Goal: Task Accomplishment & Management: Manage account settings

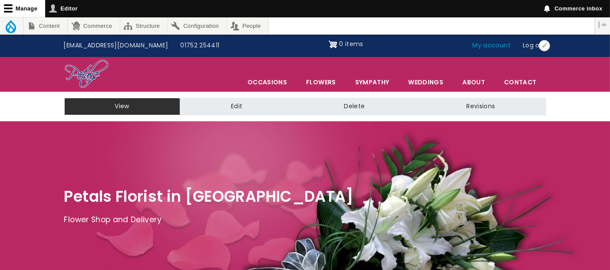
click at [487, 41] on link "My account" at bounding box center [492, 45] width 50 height 16
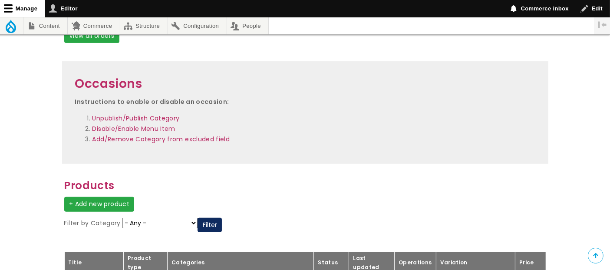
scroll to position [1378, 0]
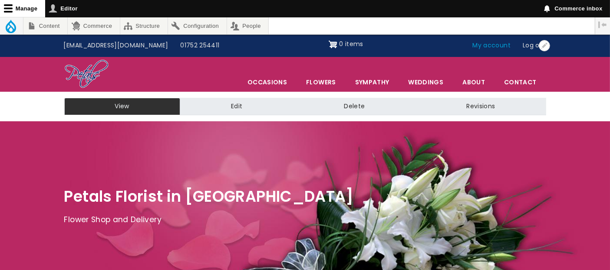
click at [491, 48] on link "My account" at bounding box center [492, 45] width 50 height 16
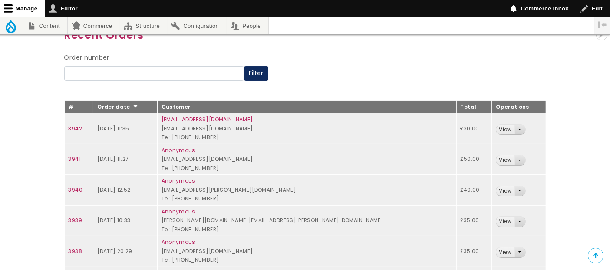
scroll to position [96, 0]
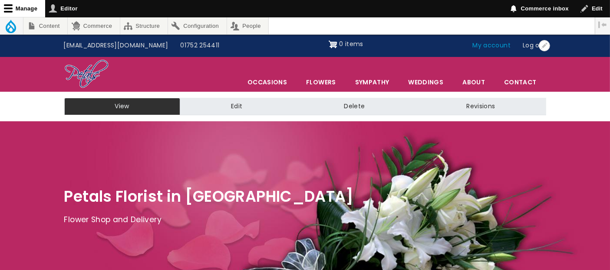
click at [476, 44] on link "My account" at bounding box center [492, 45] width 50 height 16
click at [491, 47] on link "My account" at bounding box center [492, 45] width 50 height 16
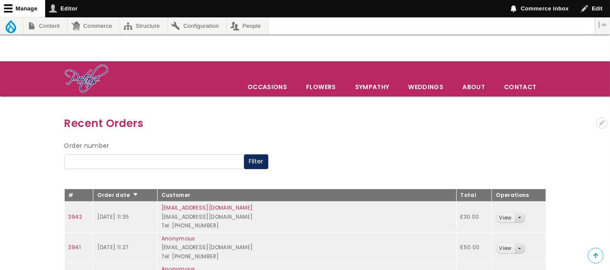
scroll to position [96, 0]
